Goal: Task Accomplishment & Management: Complete application form

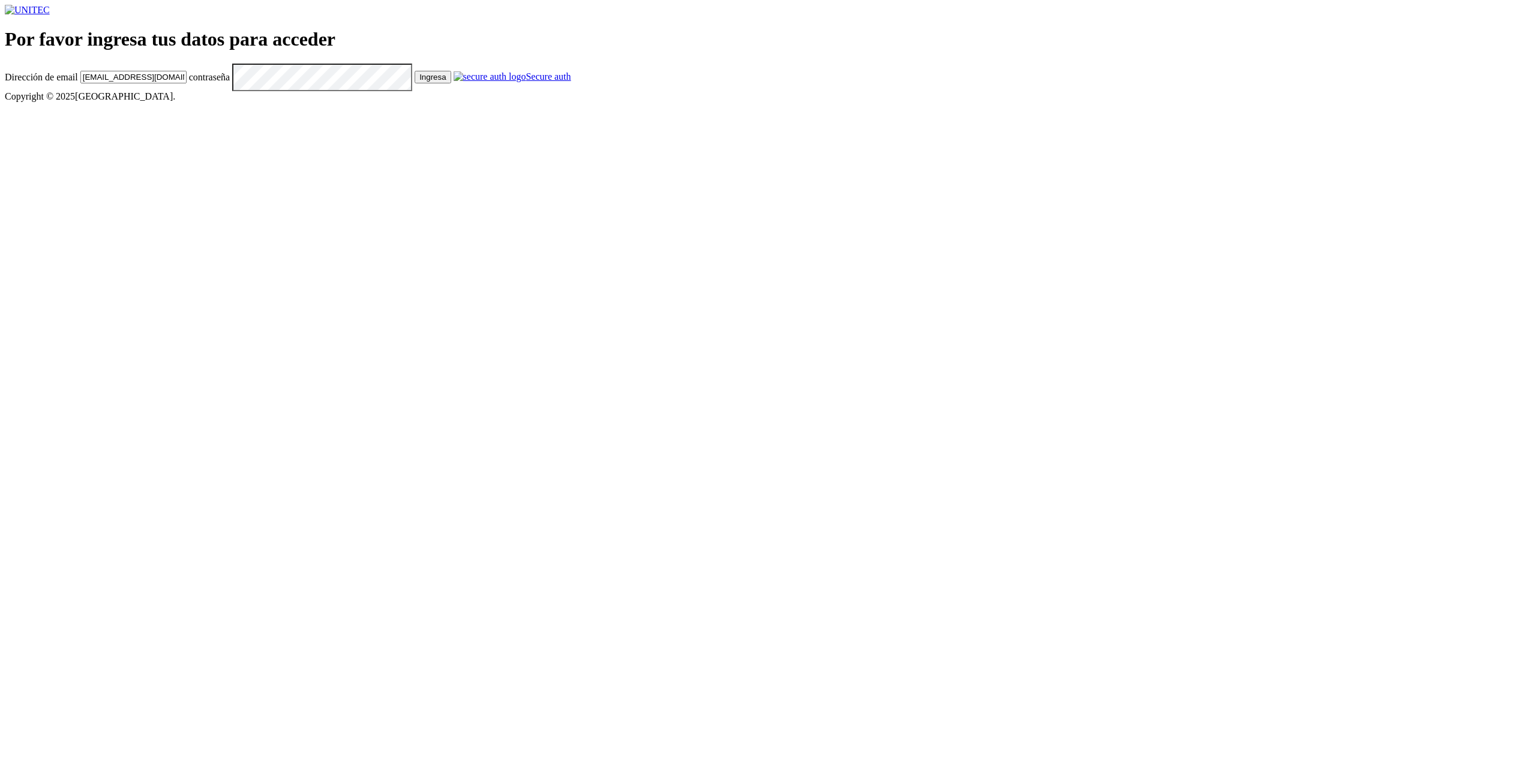
click at [450, 83] on button "Ingresa" at bounding box center [432, 77] width 36 height 13
type input "[EMAIL_ADDRESS][DOMAIN_NAME]"
click at [571, 81] on link "Secure auth" at bounding box center [512, 76] width 117 height 10
